Goal: Transaction & Acquisition: Obtain resource

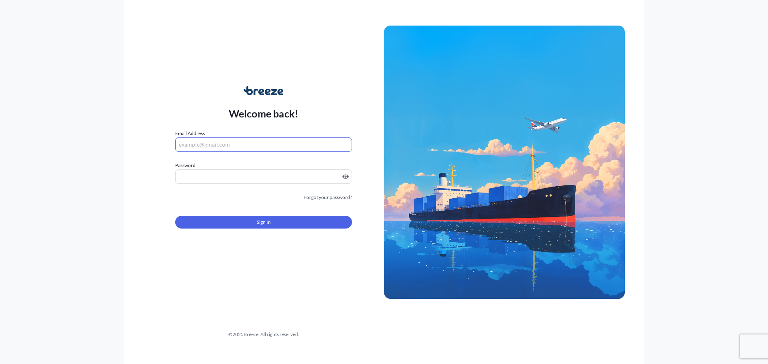
click at [251, 146] on input "Email Address" at bounding box center [263, 145] width 177 height 14
type input "[PERSON_NAME][EMAIL_ADDRESS][PERSON_NAME][DOMAIN_NAME]"
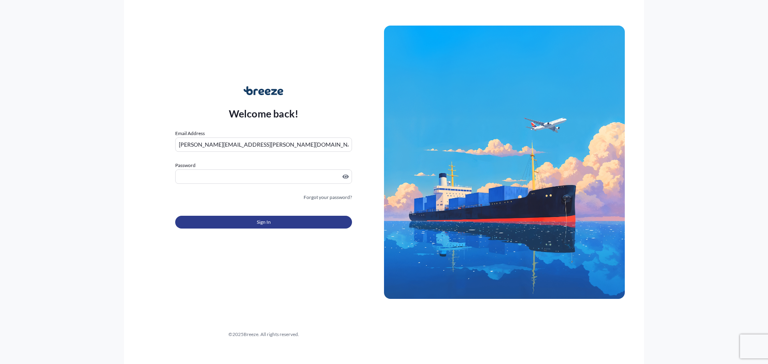
click at [298, 220] on button "Sign In" at bounding box center [263, 222] width 177 height 13
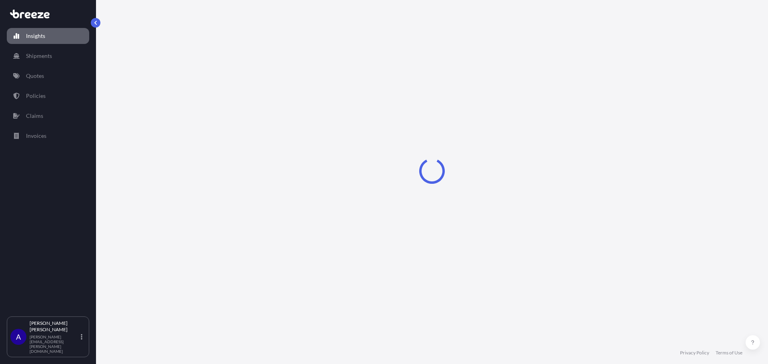
select select "2025"
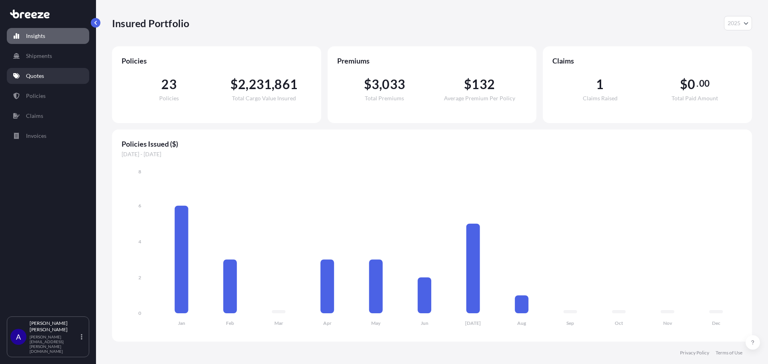
click at [43, 78] on p "Quotes" at bounding box center [35, 76] width 18 height 8
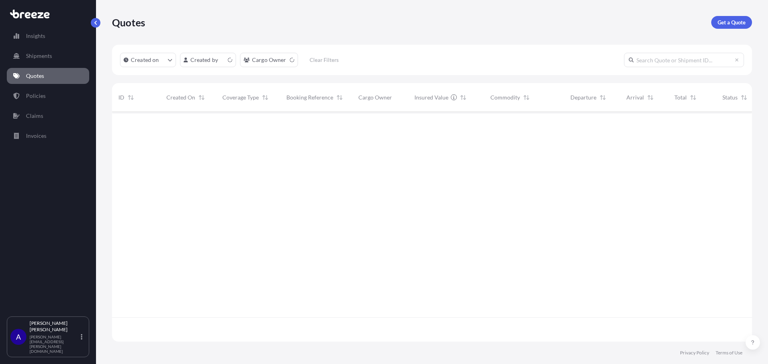
scroll to position [228, 634]
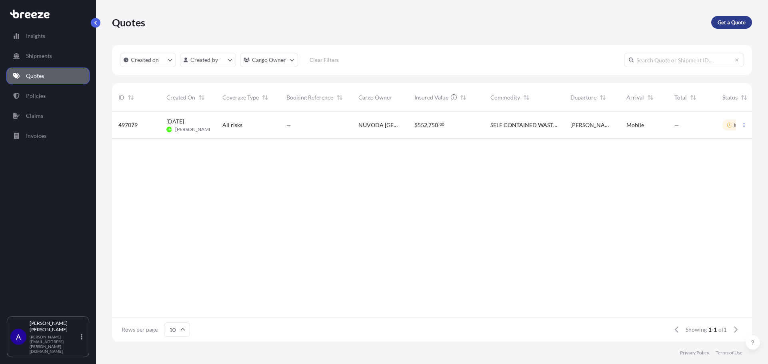
click at [739, 22] on p "Get a Quote" at bounding box center [732, 22] width 28 height 8
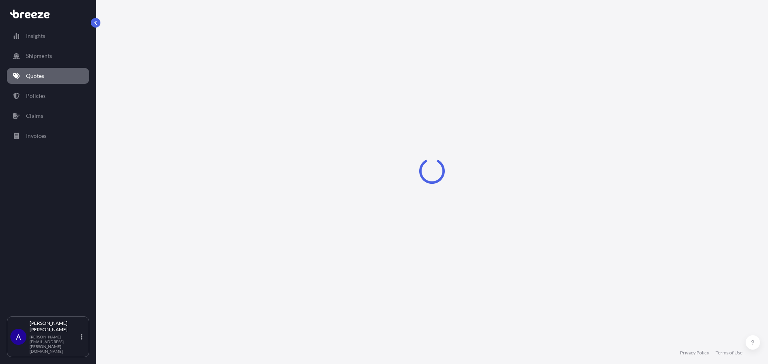
select select "Sea"
select select "1"
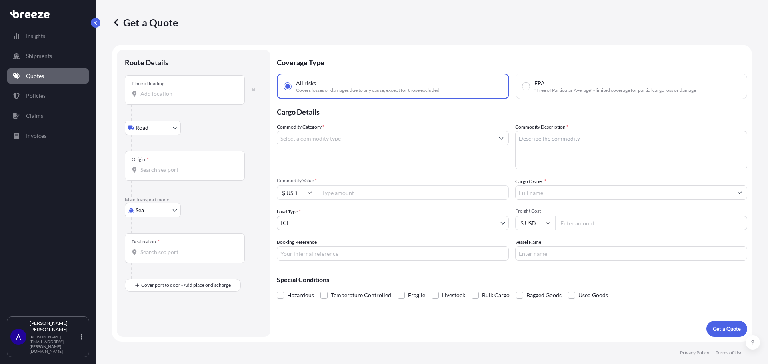
click at [186, 94] on input "Place of loading" at bounding box center [187, 94] width 94 height 8
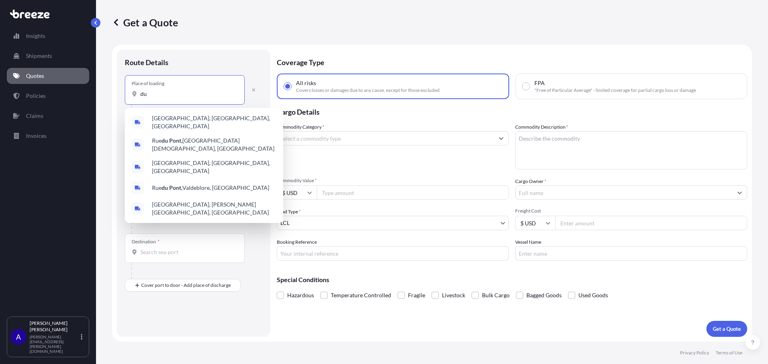
type input "d"
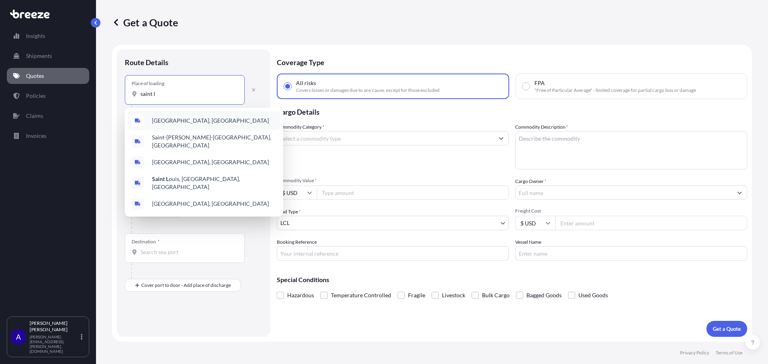
click at [188, 121] on span "[GEOGRAPHIC_DATA], [GEOGRAPHIC_DATA]" at bounding box center [210, 121] width 117 height 8
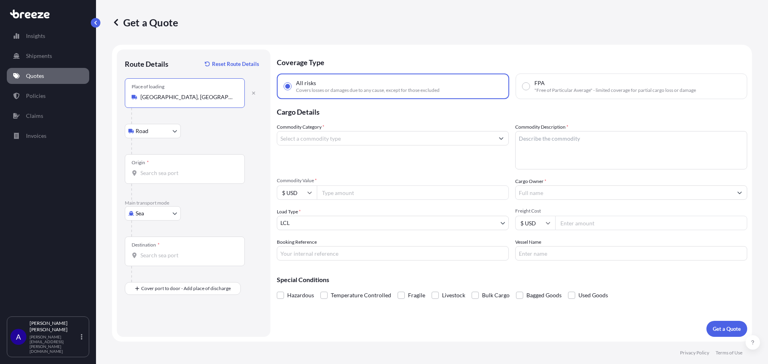
type input "[GEOGRAPHIC_DATA], [GEOGRAPHIC_DATA]"
click at [176, 132] on body "Insights Shipments Quotes Policies Claims Invoices A [PERSON_NAME] [PERSON_NAME…" at bounding box center [384, 182] width 768 height 364
click at [177, 171] on input "Origin *" at bounding box center [187, 173] width 94 height 8
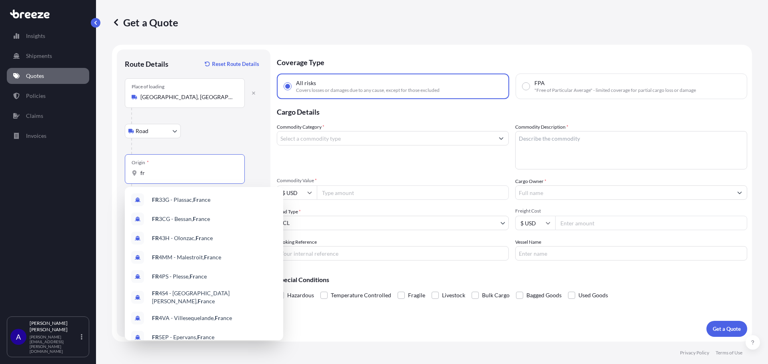
type input "f"
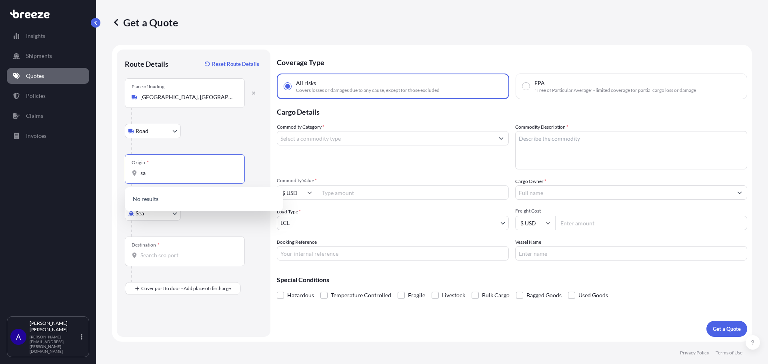
type input "s"
type input "d"
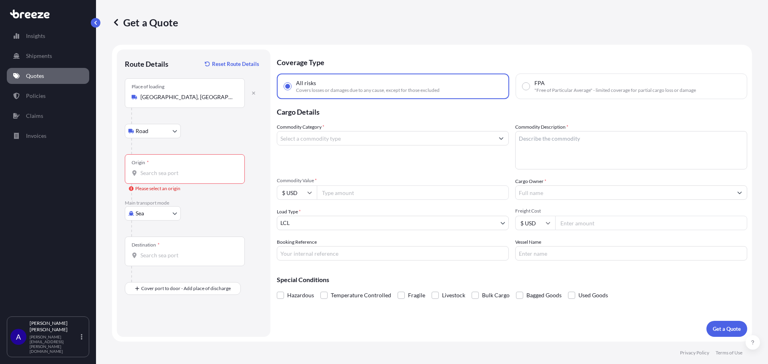
click at [184, 174] on input "Origin * Please select an origin" at bounding box center [187, 173] width 94 height 8
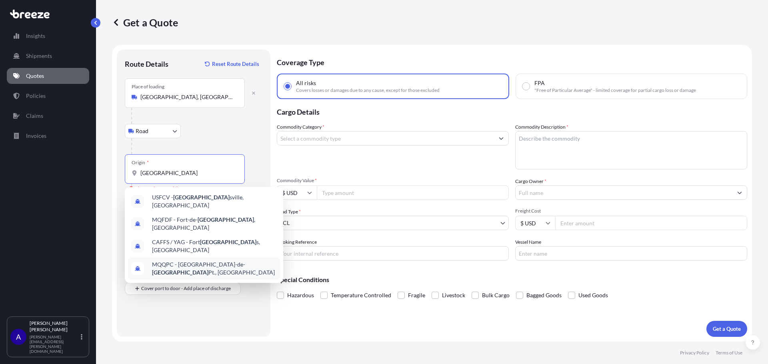
click at [197, 261] on span "MQQPC - [GEOGRAPHIC_DATA] Pt., [GEOGRAPHIC_DATA]" at bounding box center [214, 269] width 125 height 16
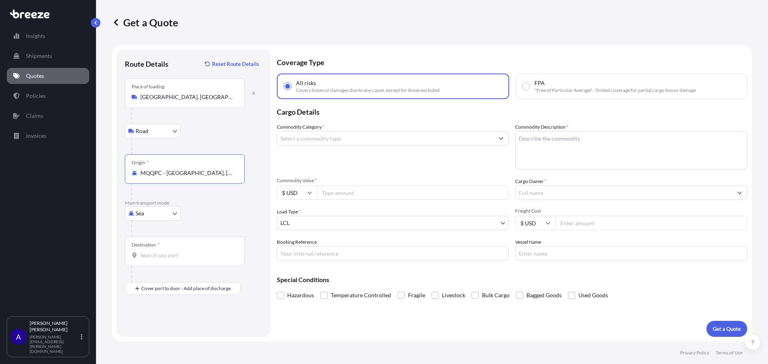
type input "MQQPC - [GEOGRAPHIC_DATA], [GEOGRAPHIC_DATA]"
click at [174, 212] on body "Insights Shipments Quotes Policies Claims Invoices A [PERSON_NAME] [PERSON_NAME…" at bounding box center [384, 182] width 768 height 364
click at [164, 248] on div "Air" at bounding box center [153, 249] width 50 height 14
select select "Air"
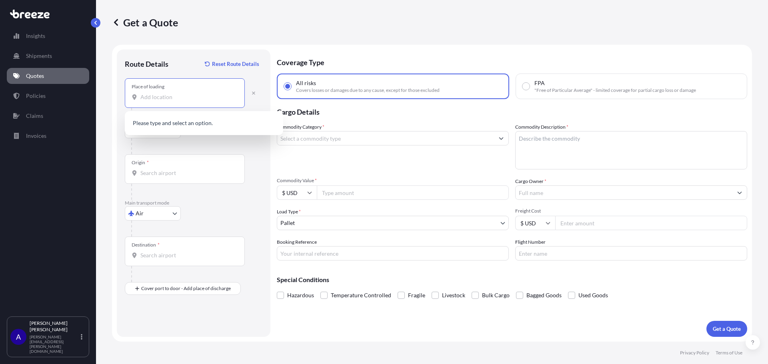
click at [171, 96] on input "Place of loading" at bounding box center [187, 97] width 94 height 8
click at [169, 101] on input "Place of loading" at bounding box center [187, 97] width 94 height 8
paste input "38380 [GEOGRAPHIC_DATA],"
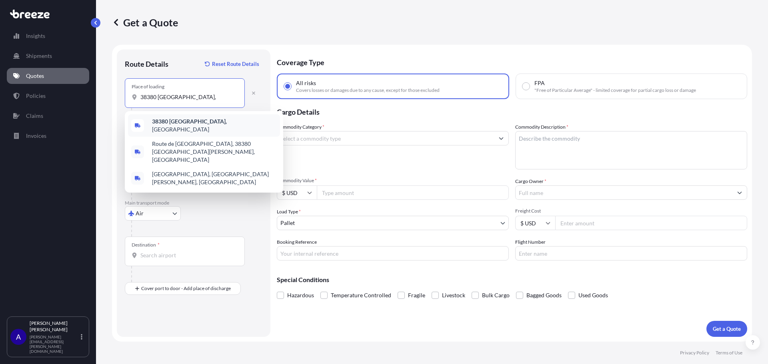
click at [172, 123] on b "38380 [GEOGRAPHIC_DATA]," at bounding box center [189, 121] width 75 height 7
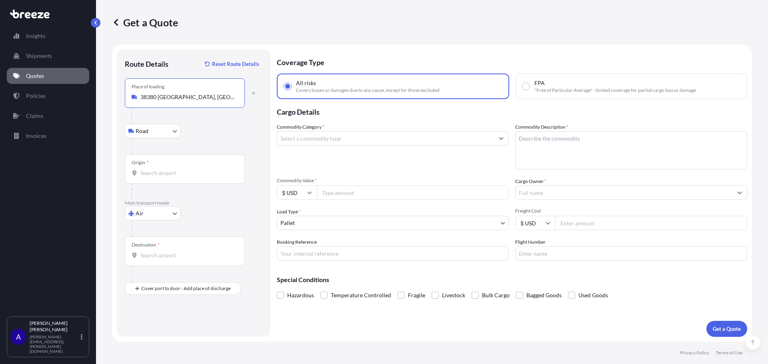
type input "38380 [GEOGRAPHIC_DATA], [GEOGRAPHIC_DATA]"
click at [153, 169] on div "Origin *" at bounding box center [185, 169] width 120 height 30
click at [153, 169] on input "Origin *" at bounding box center [187, 173] width 94 height 8
paste input "38380 [GEOGRAPHIC_DATA],"
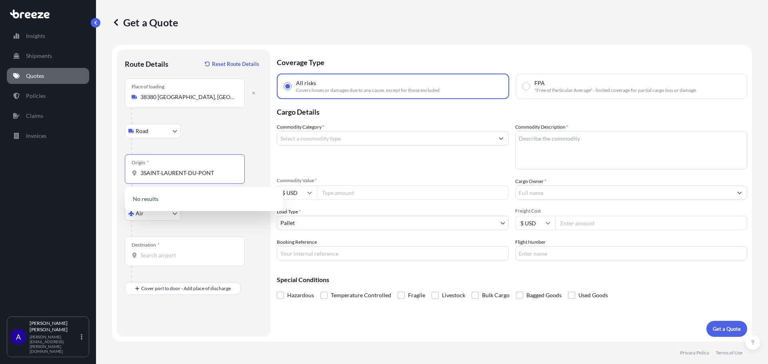
type input "[GEOGRAPHIC_DATA]"
drag, startPoint x: 214, startPoint y: 174, endPoint x: 135, endPoint y: 172, distance: 78.4
click at [136, 172] on div "[GEOGRAPHIC_DATA]" at bounding box center [185, 173] width 106 height 8
type input "3"
type input "s"
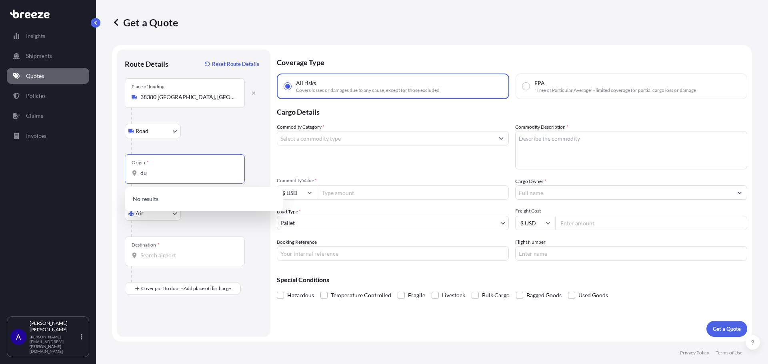
type input "d"
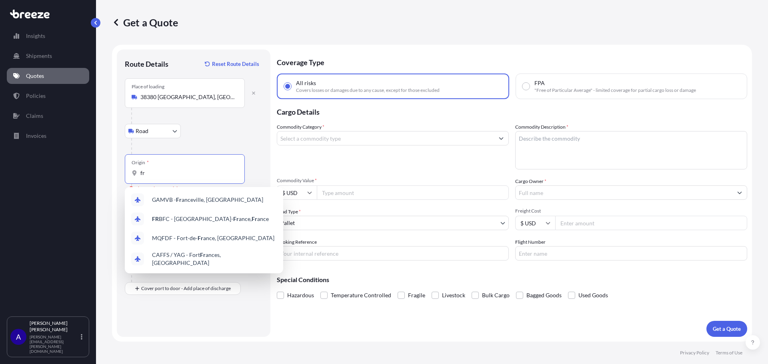
type input "f"
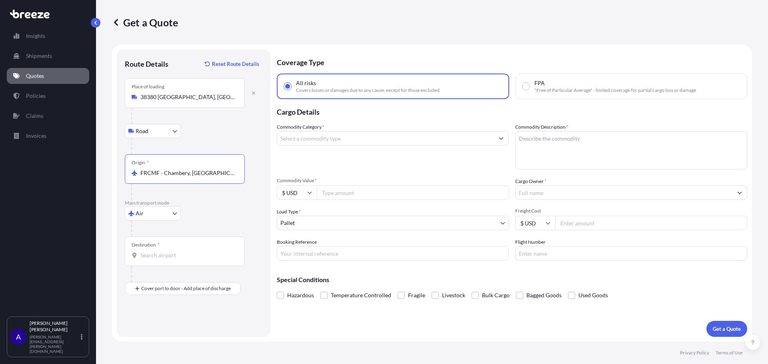
type input "FRCMF - Chambery, [GEOGRAPHIC_DATA]"
click at [158, 253] on input "Destination *" at bounding box center [187, 256] width 94 height 8
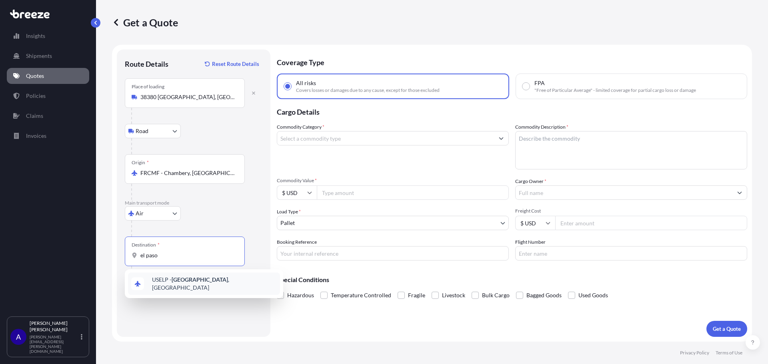
click at [171, 284] on span "USELP - [GEOGRAPHIC_DATA] , [GEOGRAPHIC_DATA]" at bounding box center [214, 284] width 125 height 16
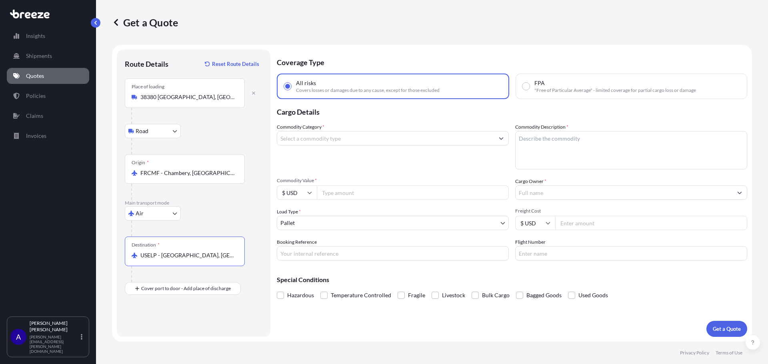
type input "USELP - [GEOGRAPHIC_DATA], [GEOGRAPHIC_DATA]"
click at [345, 141] on input "Commodity Category *" at bounding box center [385, 138] width 217 height 14
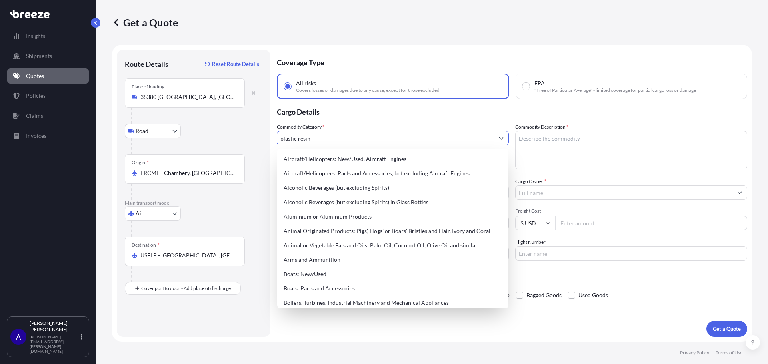
click at [345, 141] on input "plastic resin" at bounding box center [385, 138] width 217 height 14
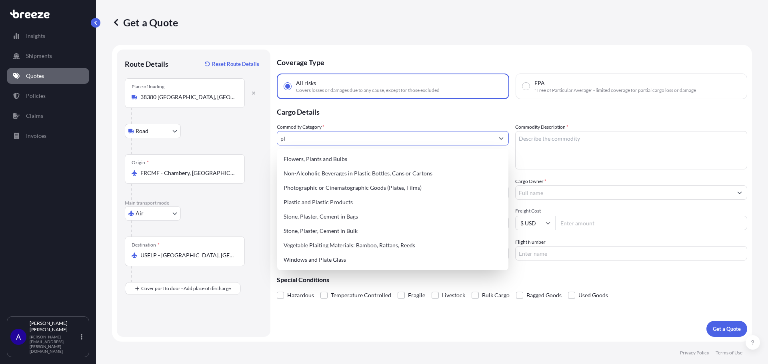
type input "p"
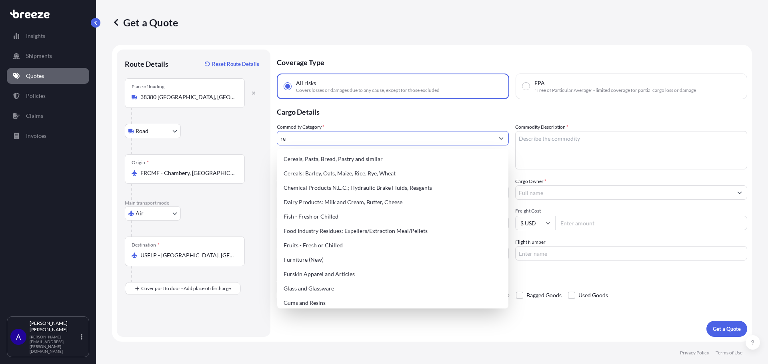
type input "r"
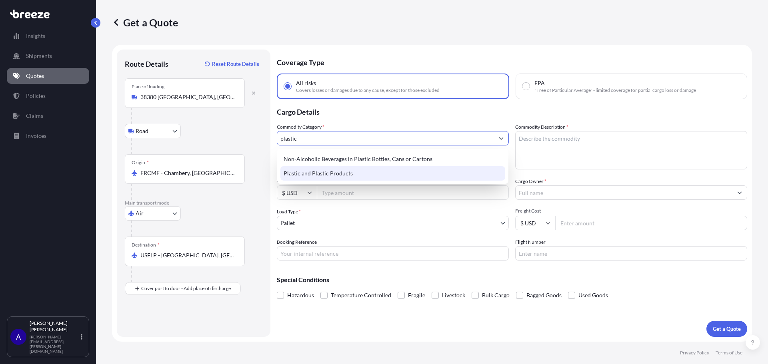
click at [339, 174] on div "Plastic and Plastic Products" at bounding box center [392, 173] width 225 height 14
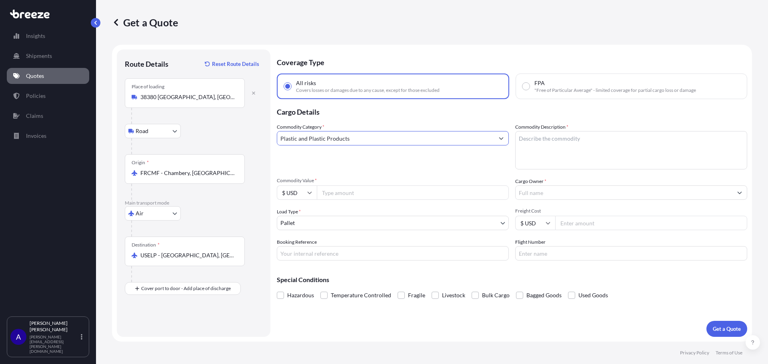
type input "Plastic and Plastic Products"
click at [574, 137] on textarea "Commodity Description *" at bounding box center [631, 150] width 232 height 38
paste textarea "Plastic resin"
type textarea "Plastic resin"
click at [347, 195] on input "Commodity Value *" at bounding box center [413, 193] width 192 height 14
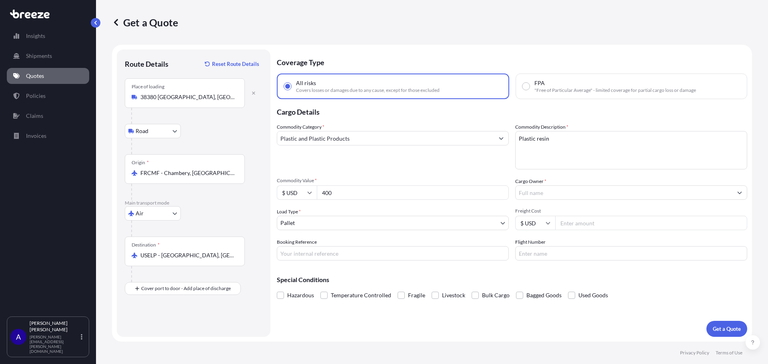
type input "400"
click at [552, 192] on input "Cargo Owner *" at bounding box center [624, 193] width 217 height 14
drag, startPoint x: 541, startPoint y: 191, endPoint x: 490, endPoint y: 190, distance: 50.8
click at [490, 190] on div "Commodity Category * Plastic and Plastic Products Commodity Description * Plast…" at bounding box center [512, 192] width 470 height 138
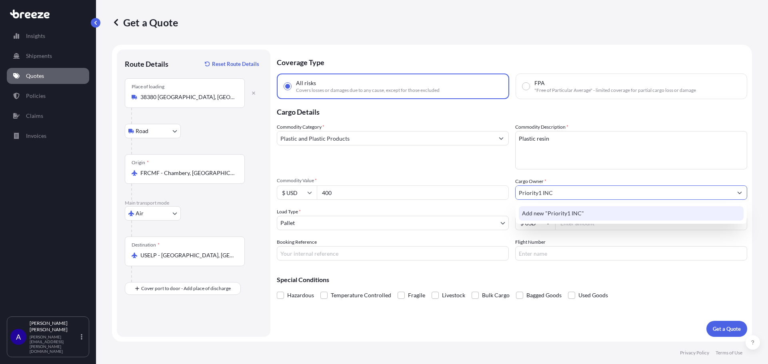
click at [538, 212] on span "Add new "Priority1 INC"" at bounding box center [553, 214] width 62 height 8
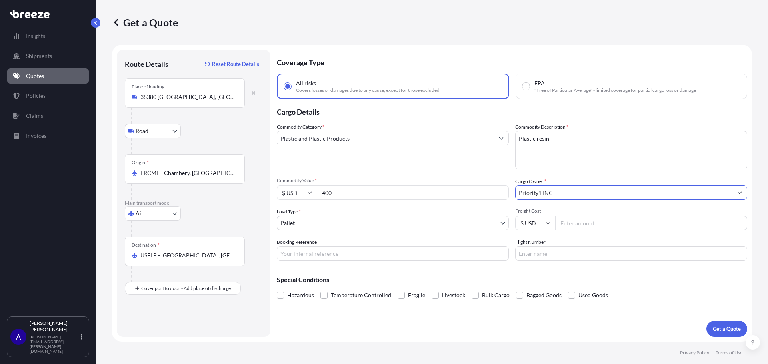
type input "Priority1 INC"
click at [579, 226] on input "Freight Cost" at bounding box center [651, 223] width 192 height 14
type input "1400"
click at [382, 287] on div "Special Conditions Hazardous Temperature Controlled Fragile Livestock Bulk Carg…" at bounding box center [512, 284] width 470 height 34
click at [716, 332] on p "Get a Quote" at bounding box center [727, 329] width 28 height 8
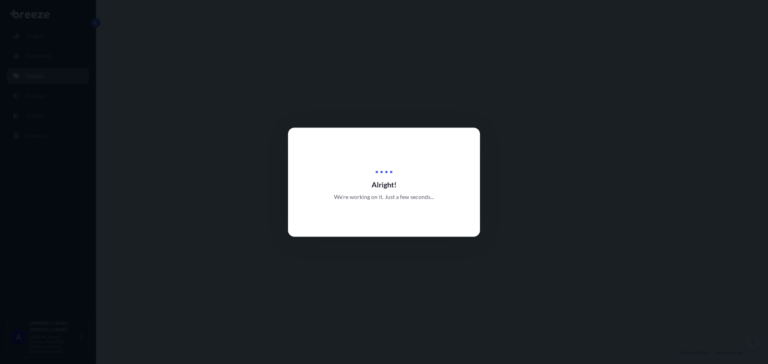
select select "Road"
select select "Air"
select select "1"
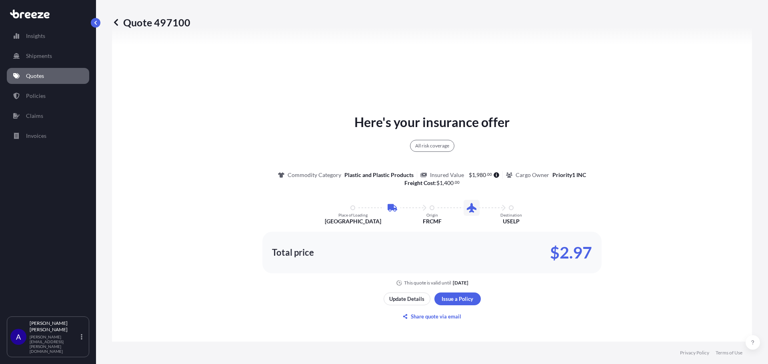
scroll to position [370, 0]
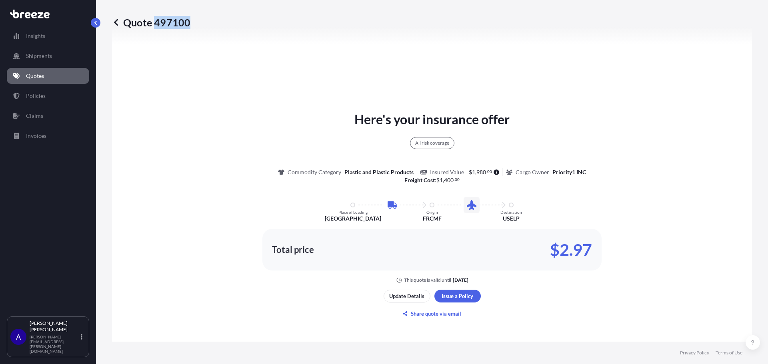
drag, startPoint x: 155, startPoint y: 21, endPoint x: 188, endPoint y: 21, distance: 32.8
click at [188, 21] on p "Quote 497100" at bounding box center [151, 22] width 78 height 13
copy p "497100"
